Goal: Task Accomplishment & Management: Manage account settings

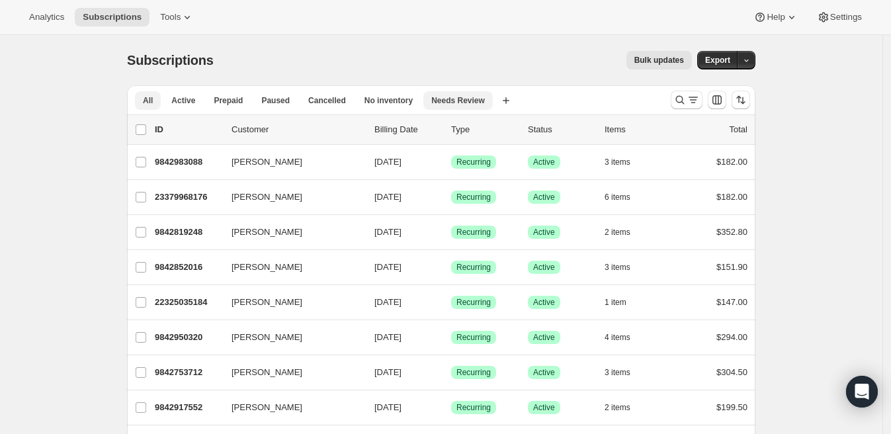
click at [493, 98] on button "Needs Review" at bounding box center [457, 100] width 69 height 19
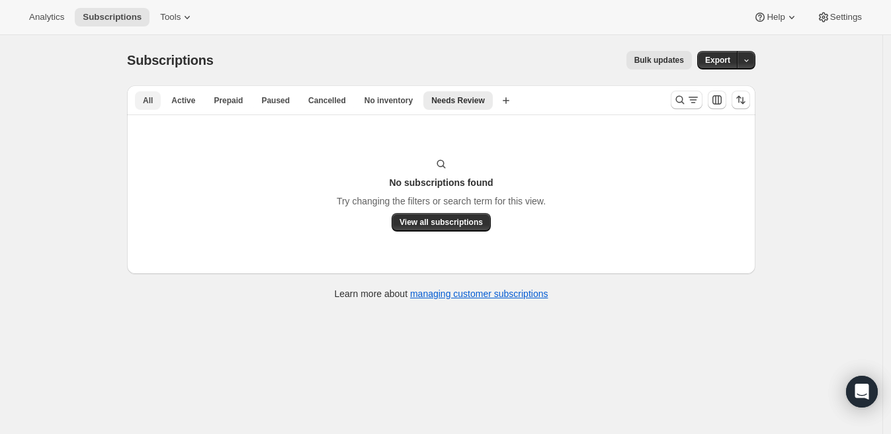
click at [153, 99] on span "All" at bounding box center [148, 100] width 10 height 11
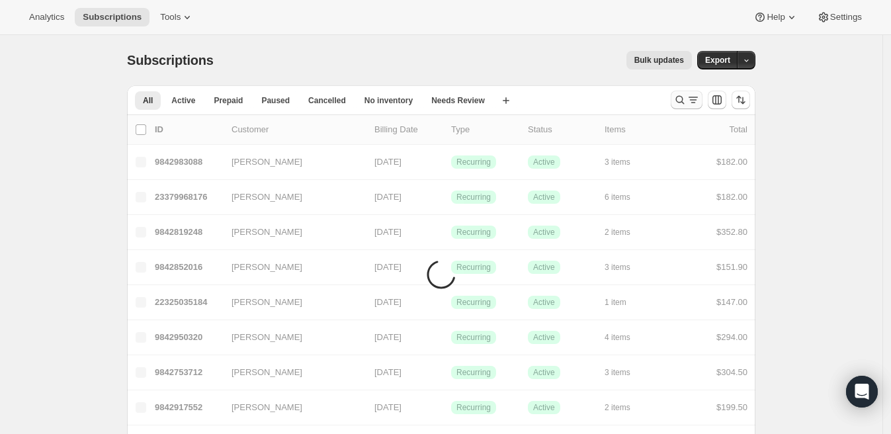
click at [684, 98] on icon "Search and filter results" at bounding box center [679, 99] width 13 height 13
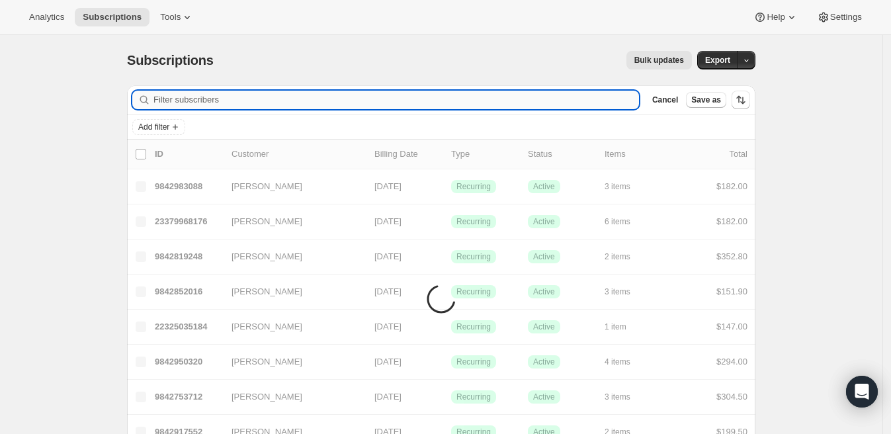
click at [381, 105] on input "Filter subscribers" at bounding box center [395, 100] width 485 height 19
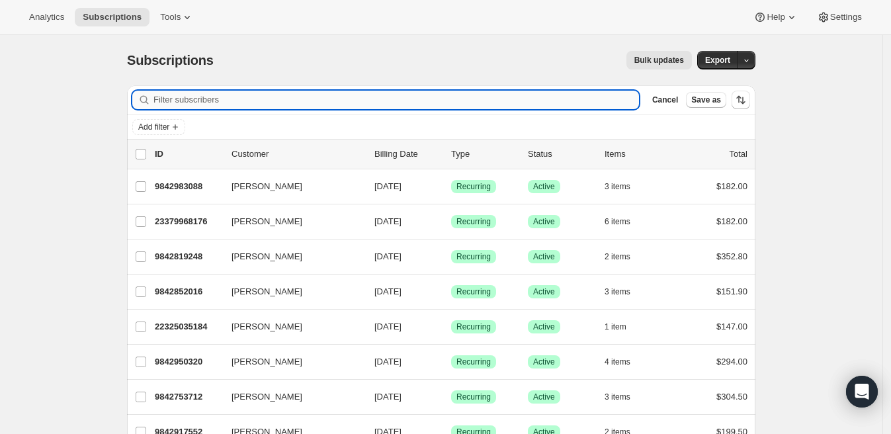
paste input "[PERSON_NAME]"
type input "[PERSON_NAME]"
